Goal: Task Accomplishment & Management: Manage account settings

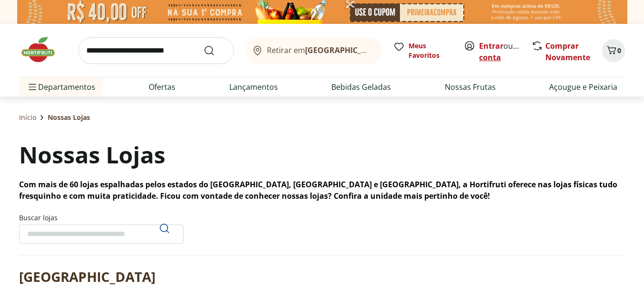
click at [494, 52] on link "Criar conta" at bounding box center [505, 52] width 52 height 22
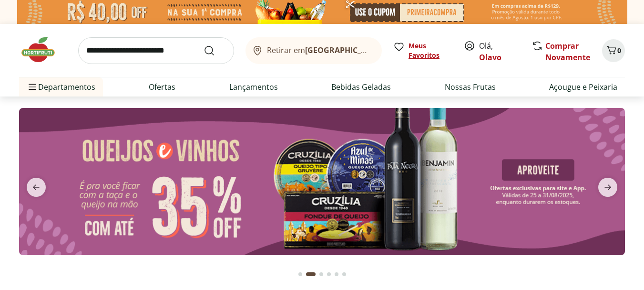
click at [422, 47] on span "Meus Favoritos" at bounding box center [431, 50] width 44 height 19
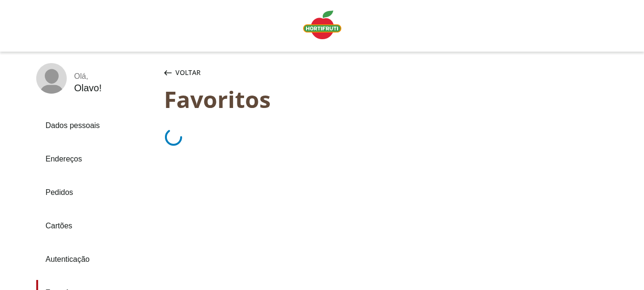
click at [60, 190] on link "Pedidos" at bounding box center [96, 192] width 120 height 26
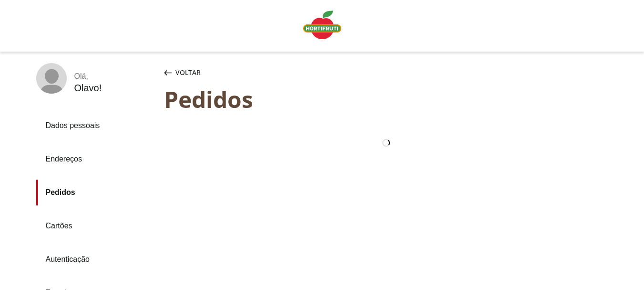
click at [62, 188] on link "Pedidos" at bounding box center [96, 192] width 120 height 26
click at [62, 189] on link "Pedidos" at bounding box center [96, 192] width 120 height 26
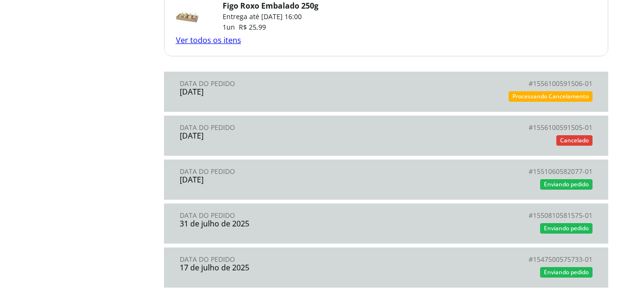
scroll to position [911, 0]
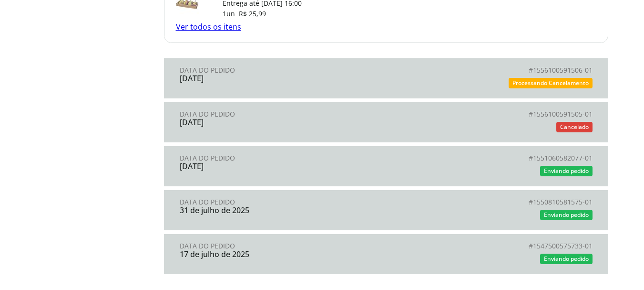
click at [545, 76] on div "Processando Cancelamento" at bounding box center [489, 83] width 207 height 14
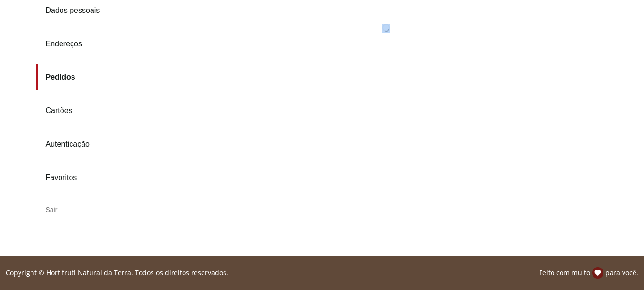
scroll to position [115, 0]
click at [545, 76] on div "Pedidos Pedido Pedidos Pedido" at bounding box center [396, 86] width 464 height 277
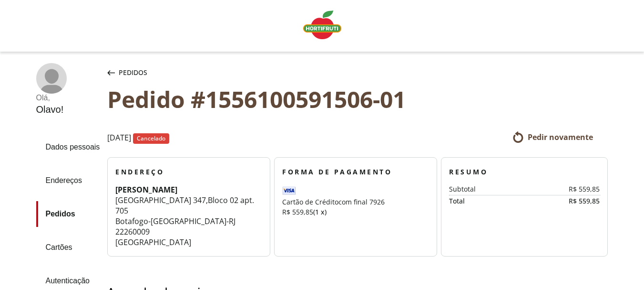
click at [477, 114] on div "Pedido #1556100591506-01" at bounding box center [357, 101] width 501 height 30
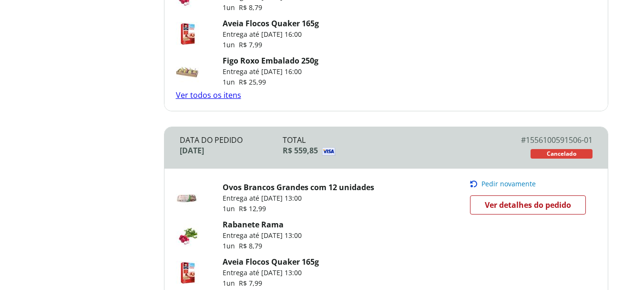
scroll to position [848, 0]
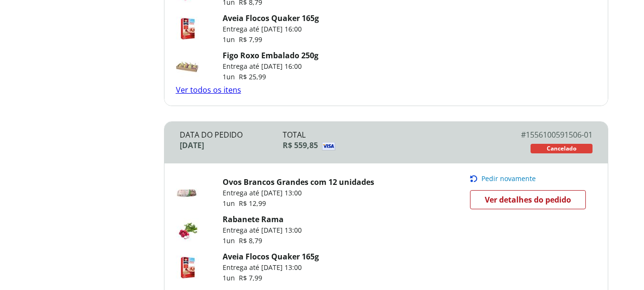
drag, startPoint x: 630, startPoint y: 197, endPoint x: 414, endPoint y: 56, distance: 258.0
click at [414, 56] on div "Figo Roxo Embalado 250g Entrega até 22/08/2025 às 16:00 1 un R$ 25,99" at bounding box center [323, 66] width 294 height 37
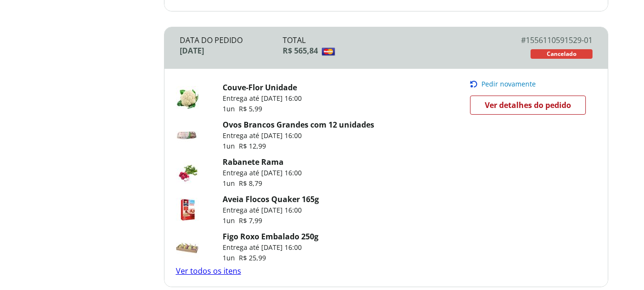
scroll to position [662, 0]
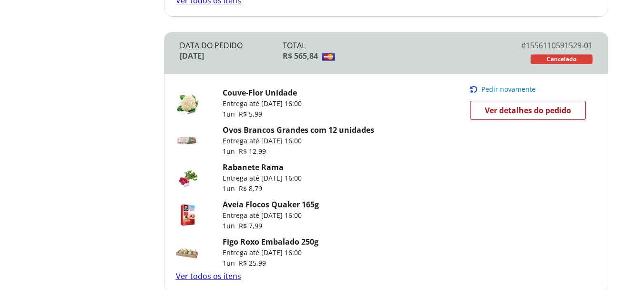
drag, startPoint x: 636, startPoint y: 171, endPoint x: 610, endPoint y: 189, distance: 32.3
click at [610, 189] on div "Voltar Pedidos Voltar Pedidos Data do Pedido 22 de agosto de 2025 Total R$ 565,…" at bounding box center [396, 85] width 464 height 1368
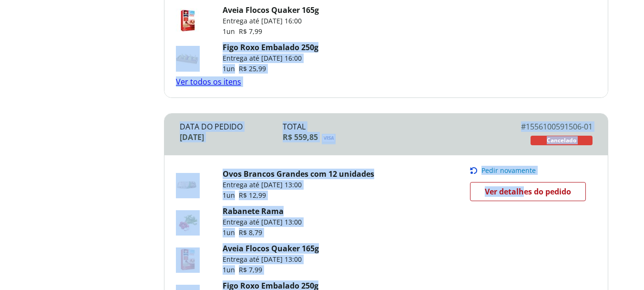
drag, startPoint x: 648, startPoint y: 153, endPoint x: 524, endPoint y: 226, distance: 144.3
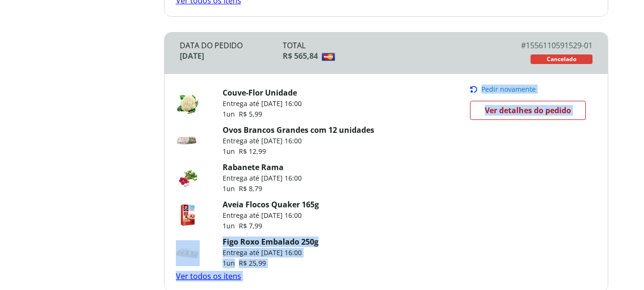
click at [562, 163] on div "Couve-Flor Unidade Entrega até 22/08/2025 às 16:00 1 un R$ 5,99 Ovos Brancos Gr…" at bounding box center [387, 183] width 444 height 218
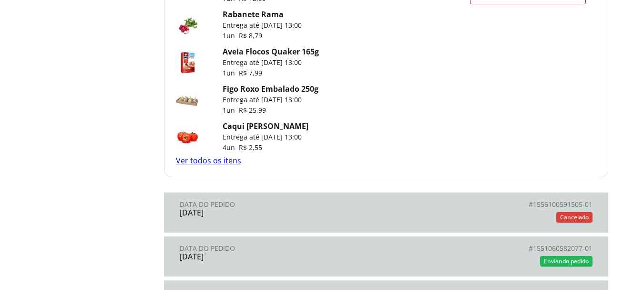
scroll to position [1055, 0]
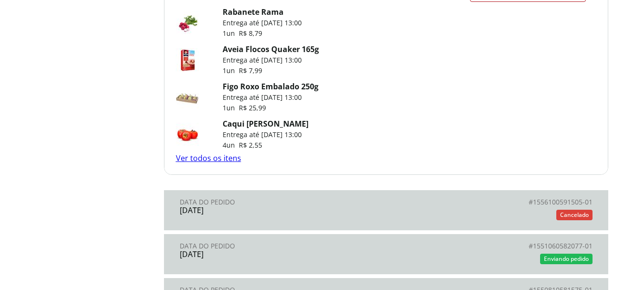
click at [565, 203] on div "# 1556100591505-01" at bounding box center [489, 202] width 207 height 8
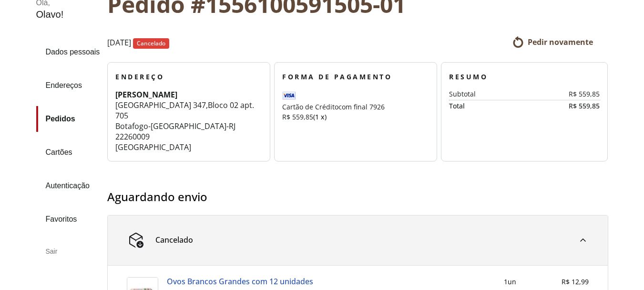
scroll to position [100, 0]
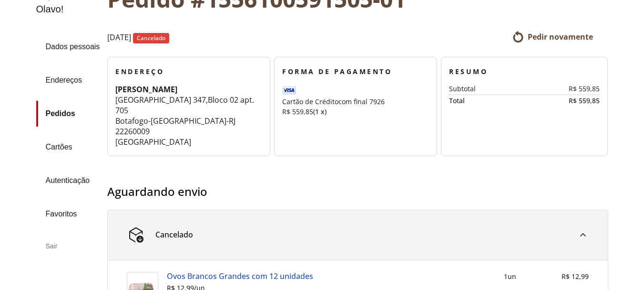
drag, startPoint x: 646, startPoint y: 268, endPoint x: 433, endPoint y: 182, distance: 230.1
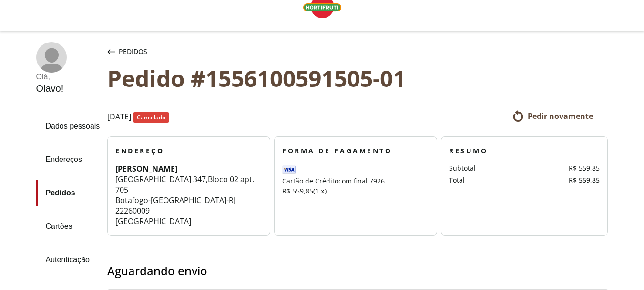
scroll to position [26, 0]
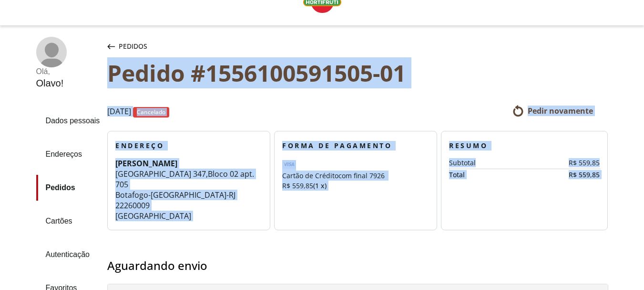
drag, startPoint x: 110, startPoint y: 66, endPoint x: 611, endPoint y: 183, distance: 514.4
copy section "Pedido #1556100591505-01 22 de agosto de 2025 Cancelado Pedir novamente Endereç…"
click at [444, 71] on div "Pedido #1556100591505-01" at bounding box center [357, 73] width 501 height 26
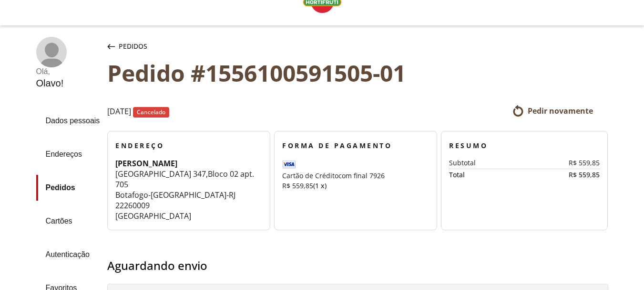
click at [63, 185] on link "Pedidos" at bounding box center [68, 188] width 64 height 26
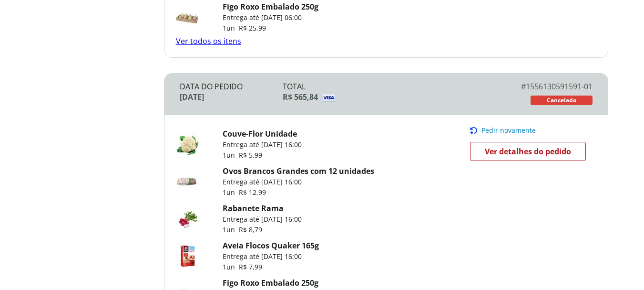
scroll to position [357, 0]
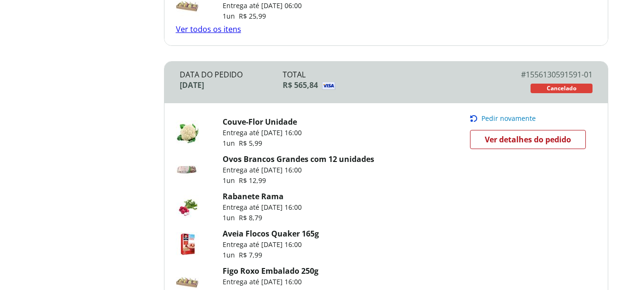
click at [545, 77] on div "# 1556130591591-01" at bounding box center [541, 74] width 104 height 10
click at [537, 84] on div "Cancelado" at bounding box center [562, 88] width 62 height 10
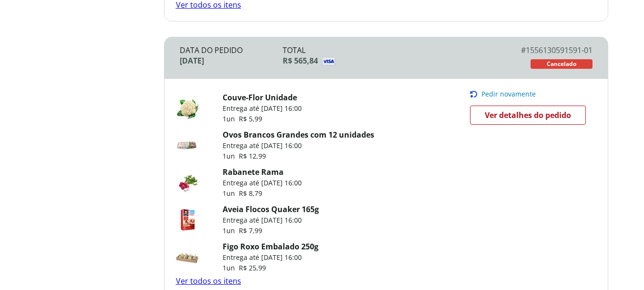
scroll to position [384, 0]
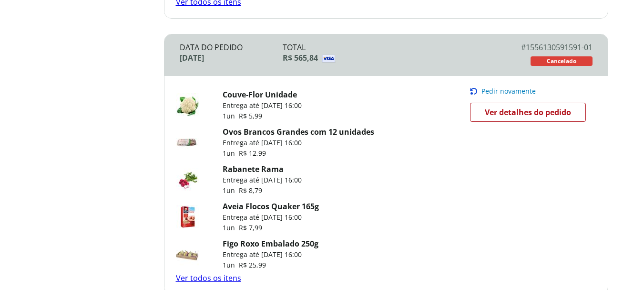
click at [527, 110] on span "Ver detalhes do pedido" at bounding box center [528, 112] width 86 height 14
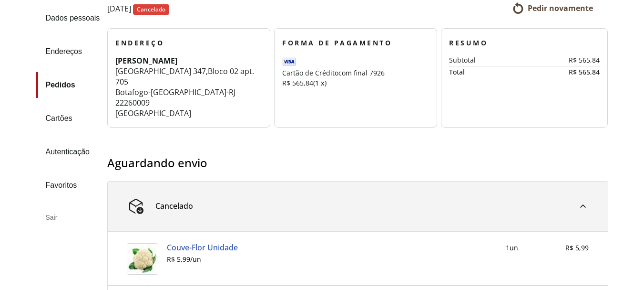
scroll to position [134, 0]
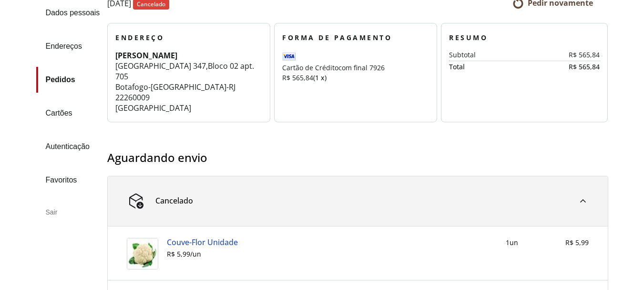
drag, startPoint x: 651, startPoint y: 31, endPoint x: 456, endPoint y: 114, distance: 212.7
click at [456, 114] on section "Resumo Subtotal R$ 565,84 Total R$ 565,84" at bounding box center [524, 72] width 167 height 99
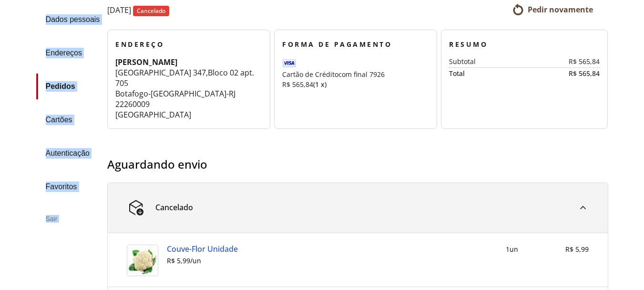
scroll to position [0, 0]
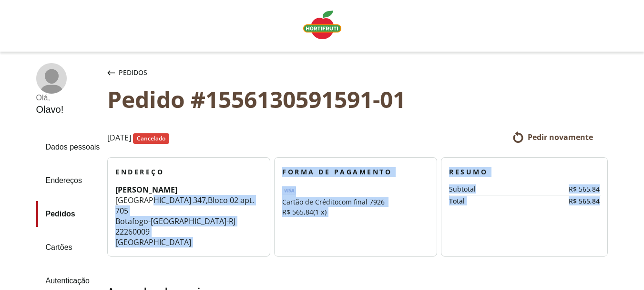
drag, startPoint x: 607, startPoint y: 197, endPoint x: 137, endPoint y: 166, distance: 470.9
click at [146, 196] on section "Endereço olavo siqueira da silva filho Rua São Clemente 347 , Bloco 02 apt. 705…" at bounding box center [357, 210] width 501 height 107
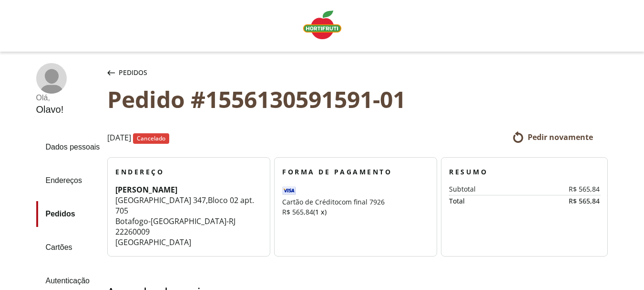
drag, startPoint x: 236, startPoint y: 171, endPoint x: 235, endPoint y: 176, distance: 4.9
click at [236, 172] on h3 "Endereço" at bounding box center [188, 172] width 147 height 10
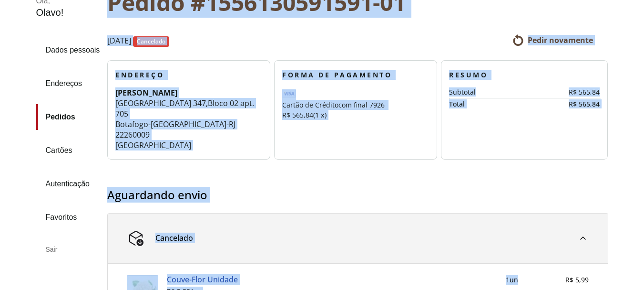
scroll to position [111, 0]
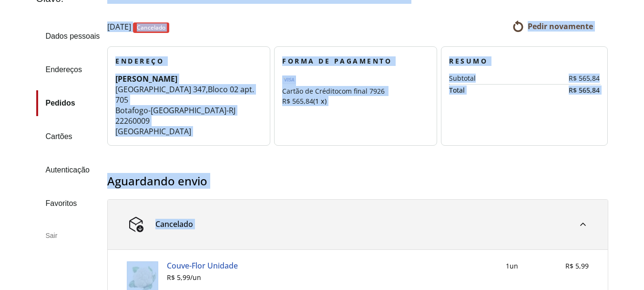
drag, startPoint x: 109, startPoint y: 5, endPoint x: 534, endPoint y: 239, distance: 485.3
copy section "Pedido #1556130591591-01 22 de agosto de 2025 Cancelado Pedir novamente Endereç…"
drag, startPoint x: 277, startPoint y: 158, endPoint x: 479, endPoint y: 116, distance: 206.6
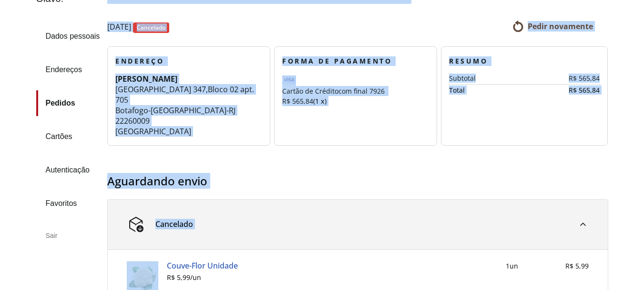
click at [479, 116] on section "Resumo Subtotal R$ 565,84 Total R$ 565,84" at bounding box center [524, 95] width 167 height 99
click at [472, 111] on section "Resumo Subtotal R$ 565,84 Total R$ 565,84" at bounding box center [524, 95] width 167 height 99
drag, startPoint x: 472, startPoint y: 105, endPoint x: 467, endPoint y: 114, distance: 9.6
click at [472, 106] on section "Resumo Subtotal R$ 565,84 Total R$ 565,84" at bounding box center [524, 95] width 167 height 99
click at [545, 26] on span "Pedir novamente" at bounding box center [560, 26] width 65 height 10
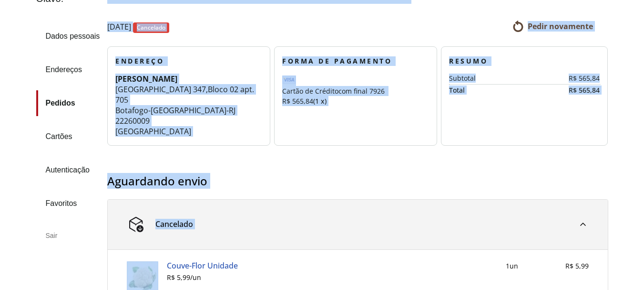
click at [547, 23] on span "Pedir novamente" at bounding box center [560, 26] width 65 height 10
click at [581, 81] on div "R$ 565,84" at bounding box center [570, 78] width 60 height 8
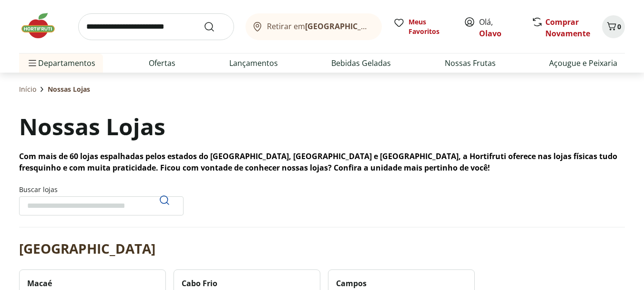
scroll to position [38, 0]
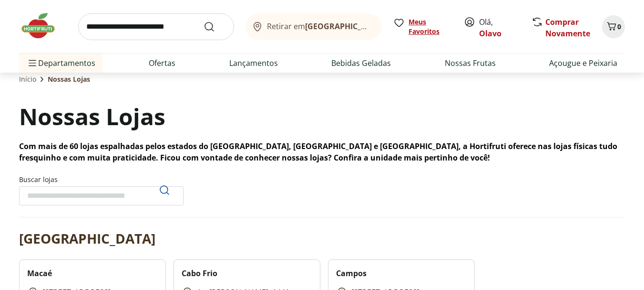
click at [420, 22] on span "Meus Favoritos" at bounding box center [431, 26] width 44 height 19
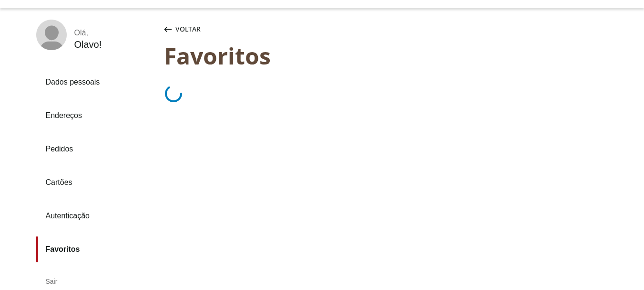
scroll to position [45, 0]
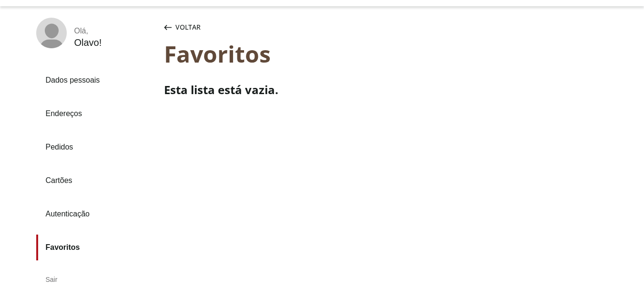
click at [68, 144] on link "Pedidos" at bounding box center [96, 147] width 120 height 26
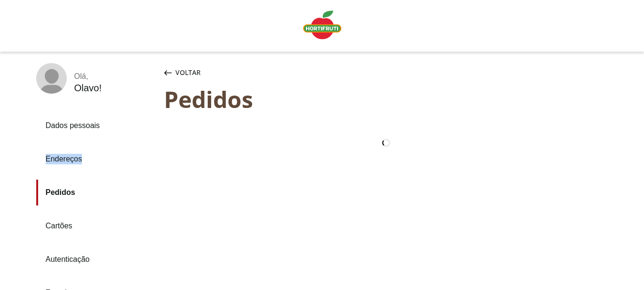
click at [68, 144] on div "Endereços" at bounding box center [96, 158] width 120 height 33
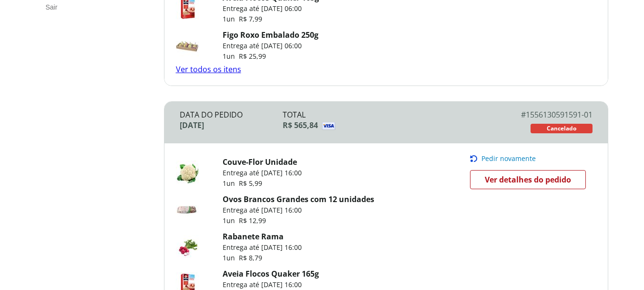
scroll to position [319, 0]
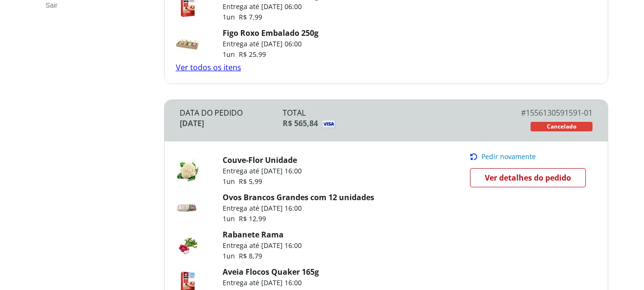
click at [527, 179] on span "Ver detalhes do pedido" at bounding box center [528, 177] width 86 height 14
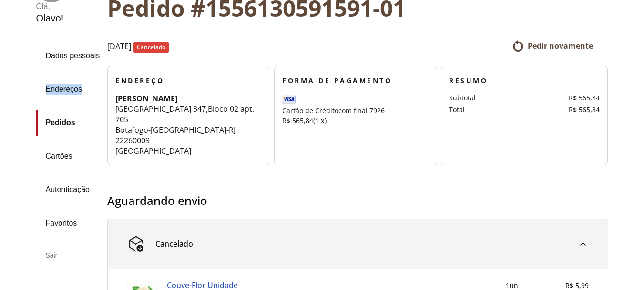
scroll to position [81, 0]
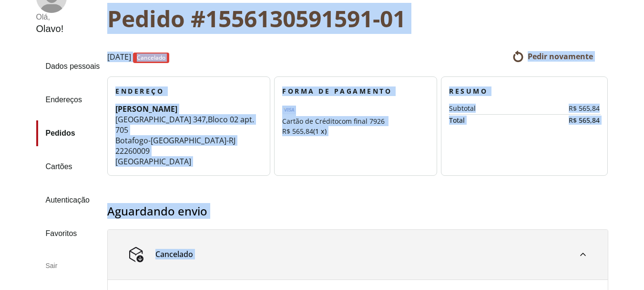
drag, startPoint x: 146, startPoint y: 12, endPoint x: 425, endPoint y: 238, distance: 358.8
copy section "Pedido #1556130591591-01 [DATE] Cancelado Pedir novamente Endereço [PERSON_NAME…"
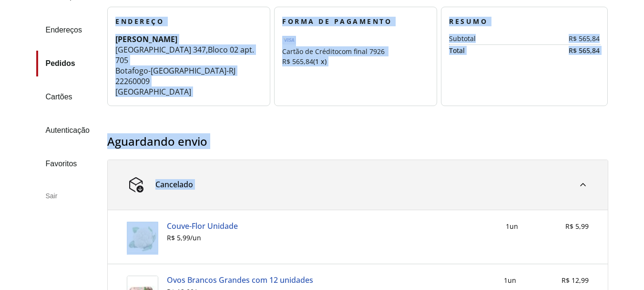
scroll to position [134, 0]
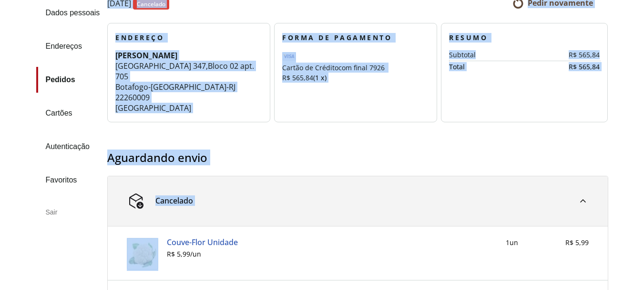
click at [247, 157] on h3 "Aguardando envio" at bounding box center [357, 157] width 501 height 13
click at [199, 154] on h3 "Aguardando envio" at bounding box center [357, 157] width 501 height 13
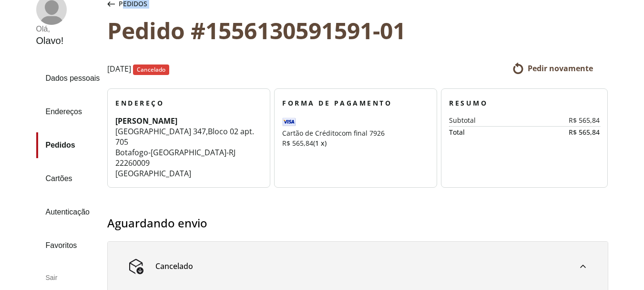
scroll to position [60, 0]
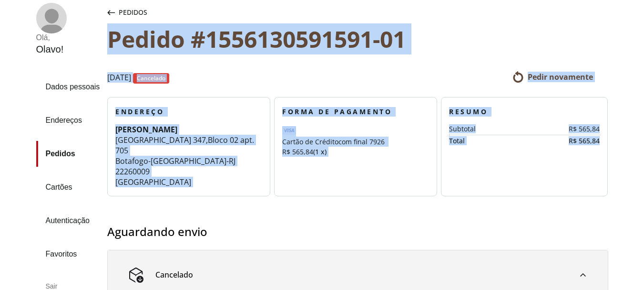
drag, startPoint x: 110, startPoint y: 2, endPoint x: 607, endPoint y: 159, distance: 521.3
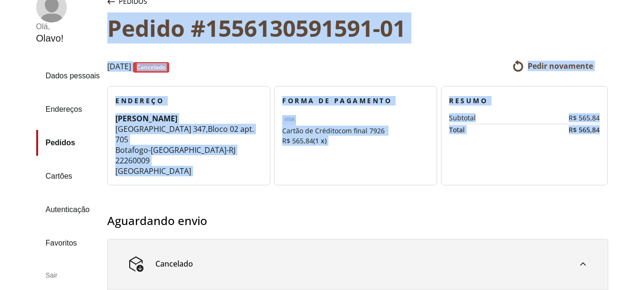
scroll to position [87, 0]
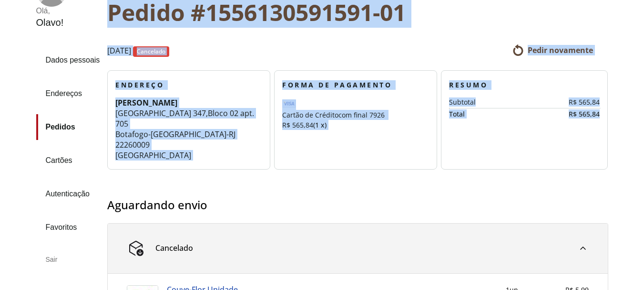
click at [423, 12] on div "Pedido #1556130591591-01" at bounding box center [357, 12] width 501 height 26
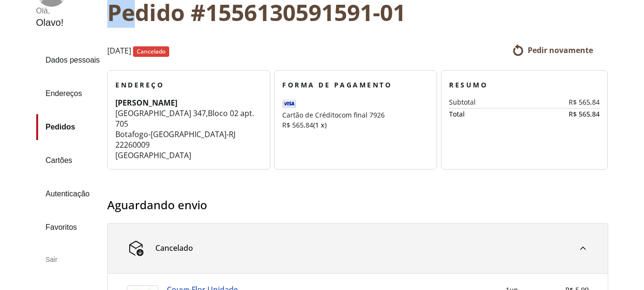
scroll to position [75, 0]
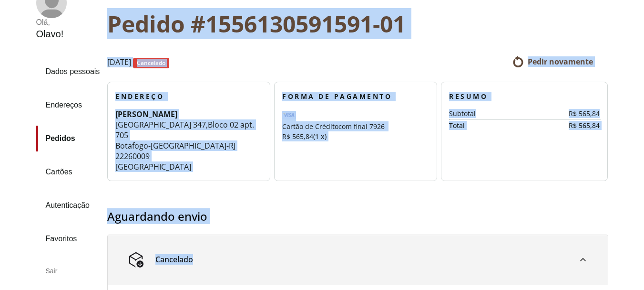
drag, startPoint x: 120, startPoint y: 6, endPoint x: 228, endPoint y: 228, distance: 247.0
copy section "Pedido #1556130591591-01 [DATE] Cancelado Pedir novamente Endereço [PERSON_NAME…"
click at [212, 214] on h3 "Aguardando envio" at bounding box center [357, 215] width 501 height 13
click at [208, 123] on span "Bloco 02 apt. 705" at bounding box center [184, 129] width 139 height 21
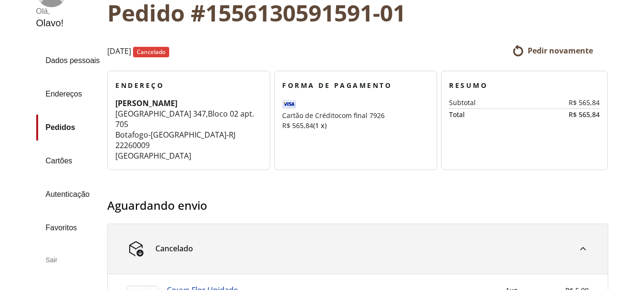
scroll to position [59, 0]
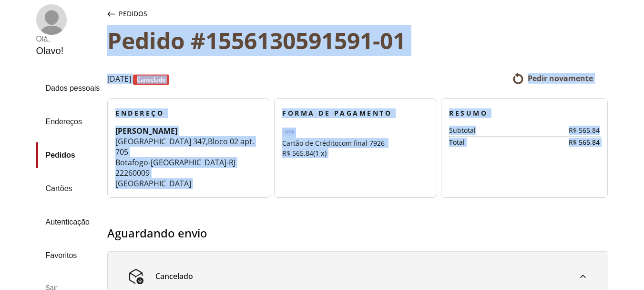
drag, startPoint x: 112, startPoint y: 7, endPoint x: 622, endPoint y: 163, distance: 533.1
copy section "Pedido #1556130591591-01 [DATE] Cancelado Pedir novamente Endereço [PERSON_NAME…"
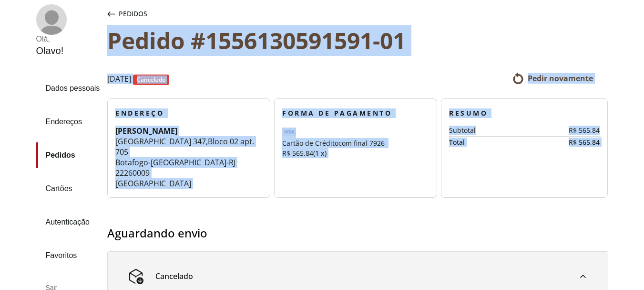
click at [396, 42] on div "Pedido #1556130591591-01" at bounding box center [357, 40] width 501 height 26
click at [301, 36] on div "Pedido #1556130591591-01" at bounding box center [357, 40] width 501 height 26
click at [194, 142] on span "347" at bounding box center [199, 141] width 13 height 10
click at [150, 39] on div "Pedido #1556130591591-01" at bounding box center [357, 40] width 501 height 26
click at [156, 137] on span "[GEOGRAPHIC_DATA]" at bounding box center [153, 141] width 76 height 10
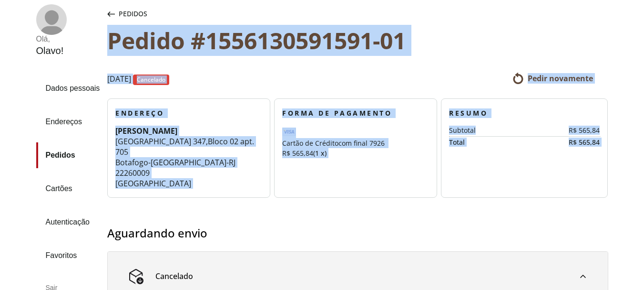
click at [471, 43] on div "Pedido #1556130591591-01" at bounding box center [357, 40] width 501 height 26
